Goal: Task Accomplishment & Management: Manage account settings

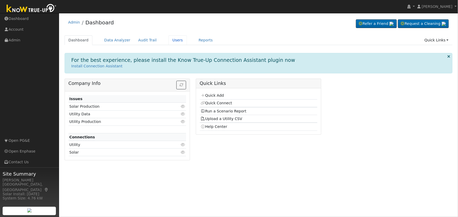
click at [169, 39] on link "Users" at bounding box center [178, 40] width 18 height 10
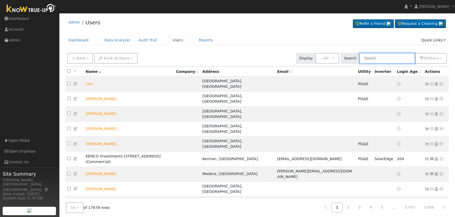
click at [386, 56] on input "text" at bounding box center [387, 58] width 56 height 11
paste input "3631 East International"
type input "3631 East International"
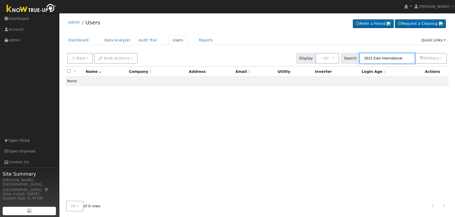
click at [393, 59] on input "3631 East International" at bounding box center [387, 58] width 56 height 11
paste input "Richard Hernandez"
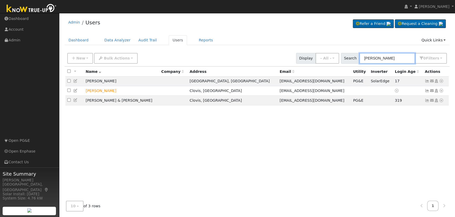
type input "Richard Hernandez"
click at [436, 92] on icon at bounding box center [436, 91] width 5 height 4
